Goal: Information Seeking & Learning: Find specific fact

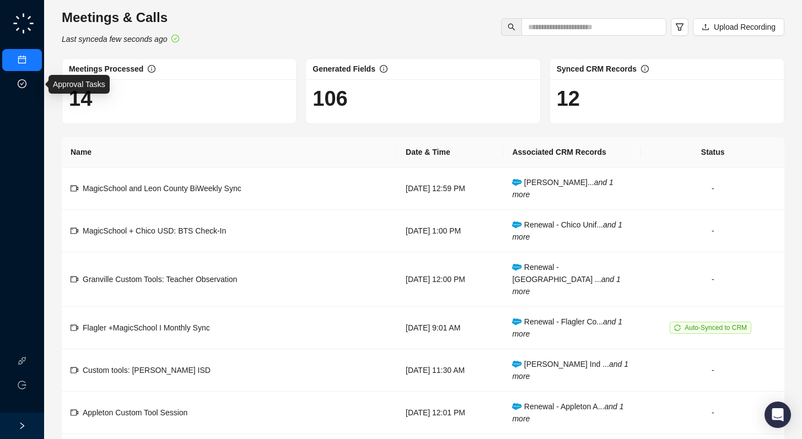
click at [32, 83] on link "Approval Tasks" at bounding box center [58, 84] width 52 height 9
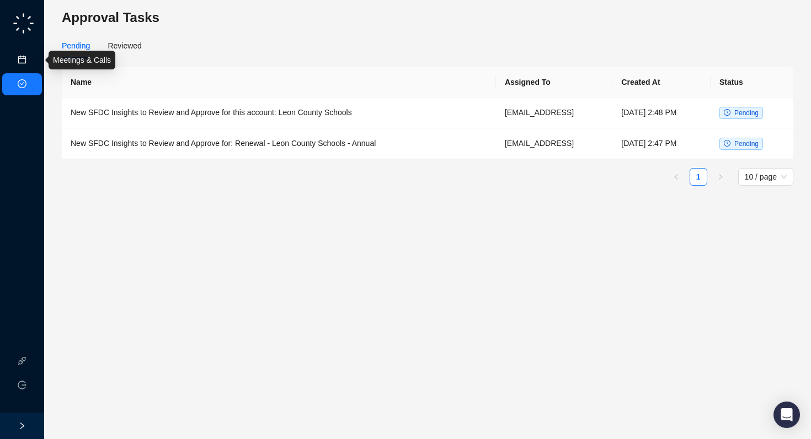
click at [32, 57] on link "Meetings & Calls" at bounding box center [61, 60] width 58 height 9
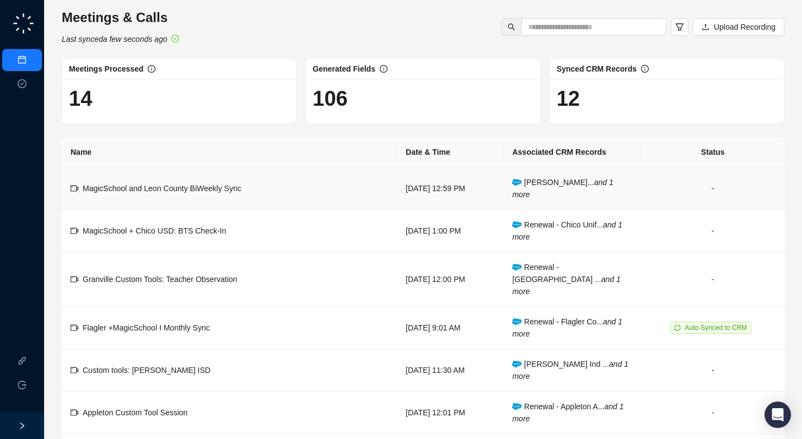
click at [464, 181] on td "[DATE] 12:59 PM" at bounding box center [450, 189] width 106 height 42
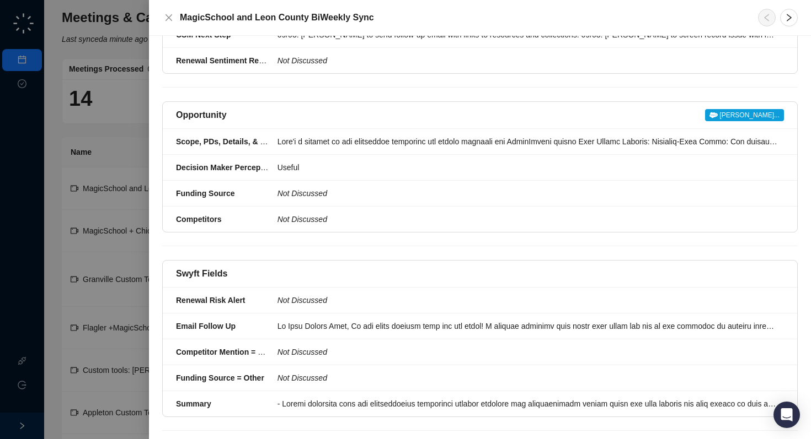
scroll to position [324, 0]
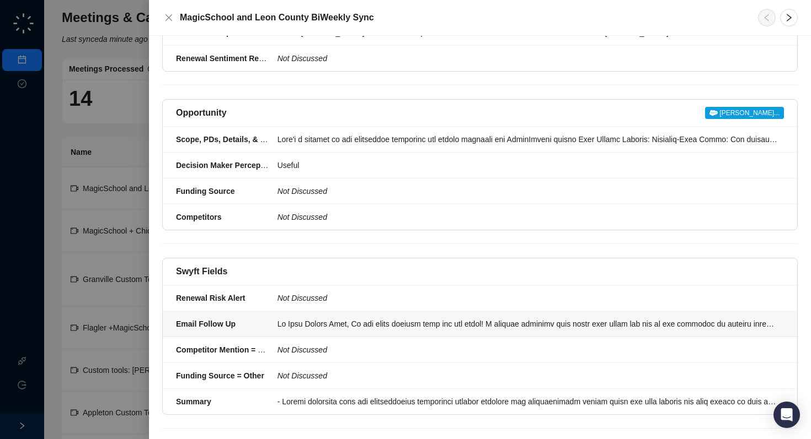
click at [377, 330] on div at bounding box center [527, 324] width 500 height 12
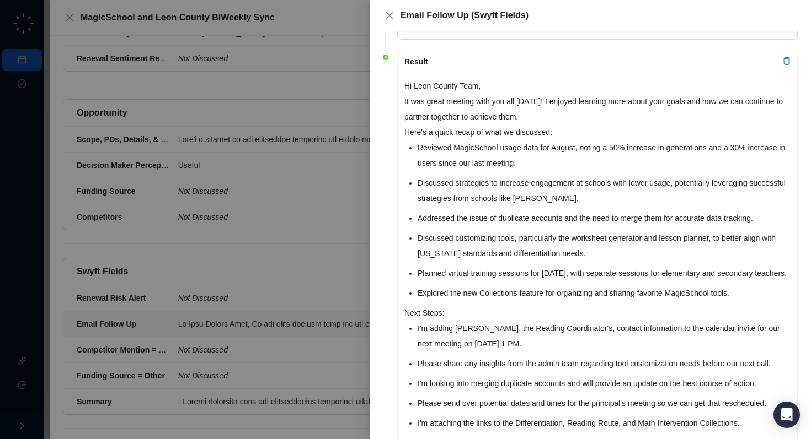
scroll to position [55, 0]
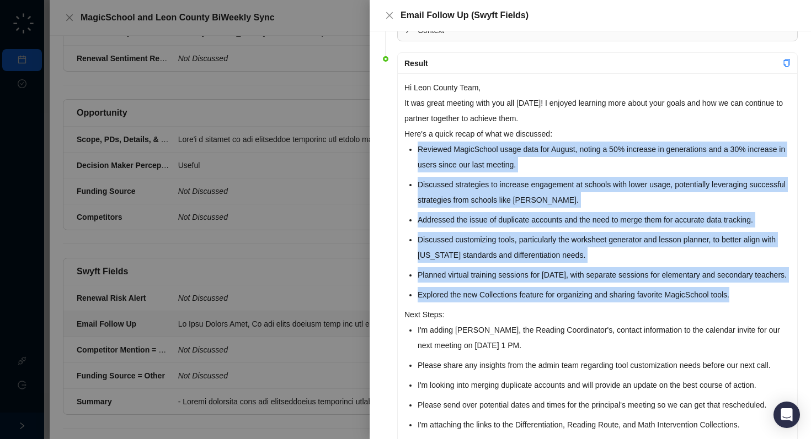
drag, startPoint x: 419, startPoint y: 150, endPoint x: 747, endPoint y: 308, distance: 364.8
click at [747, 303] on ul "Reviewed MagicSchool usage data for August, noting a 50% increase in generation…" at bounding box center [603, 222] width 373 height 161
copy ul "Reviewed MagicSchool usage data for August, noting a 50% increase in generation…"
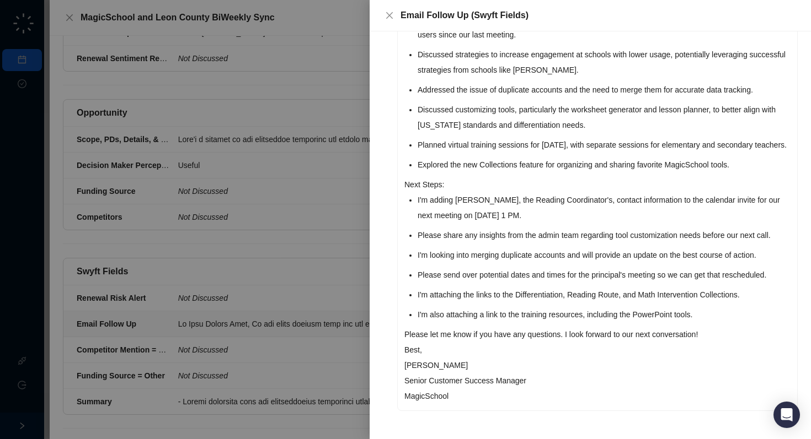
scroll to position [216, 0]
click at [417, 192] on li "I'm adding [PERSON_NAME], the Reading Coordinator's, contact information to the…" at bounding box center [603, 207] width 373 height 31
click at [416, 183] on div "Hi Leon County Team, It was great meeting with you all [DATE]! I enjoyed learni…" at bounding box center [597, 177] width 399 height 468
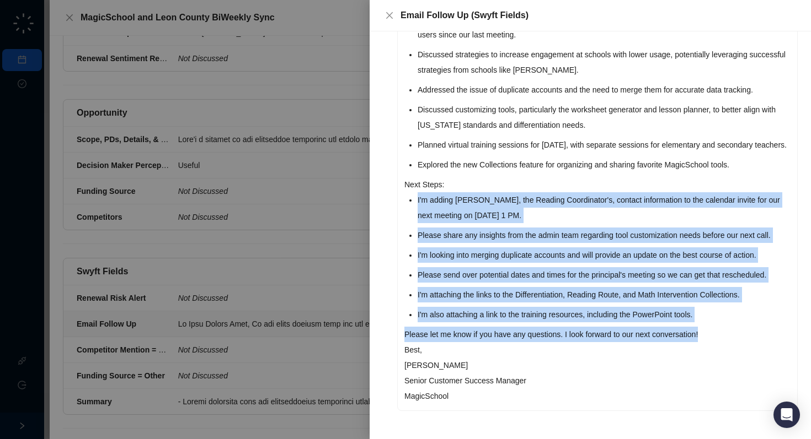
drag, startPoint x: 417, startPoint y: 183, endPoint x: 734, endPoint y: 329, distance: 348.9
click at [734, 329] on div "Hi Leon County Team, It was great meeting with you all [DATE]! I enjoyed learni…" at bounding box center [597, 177] width 399 height 468
copy div "I'm adding [PERSON_NAME], the Reading Coordinator's, contact information to the…"
